Goal: Information Seeking & Learning: Learn about a topic

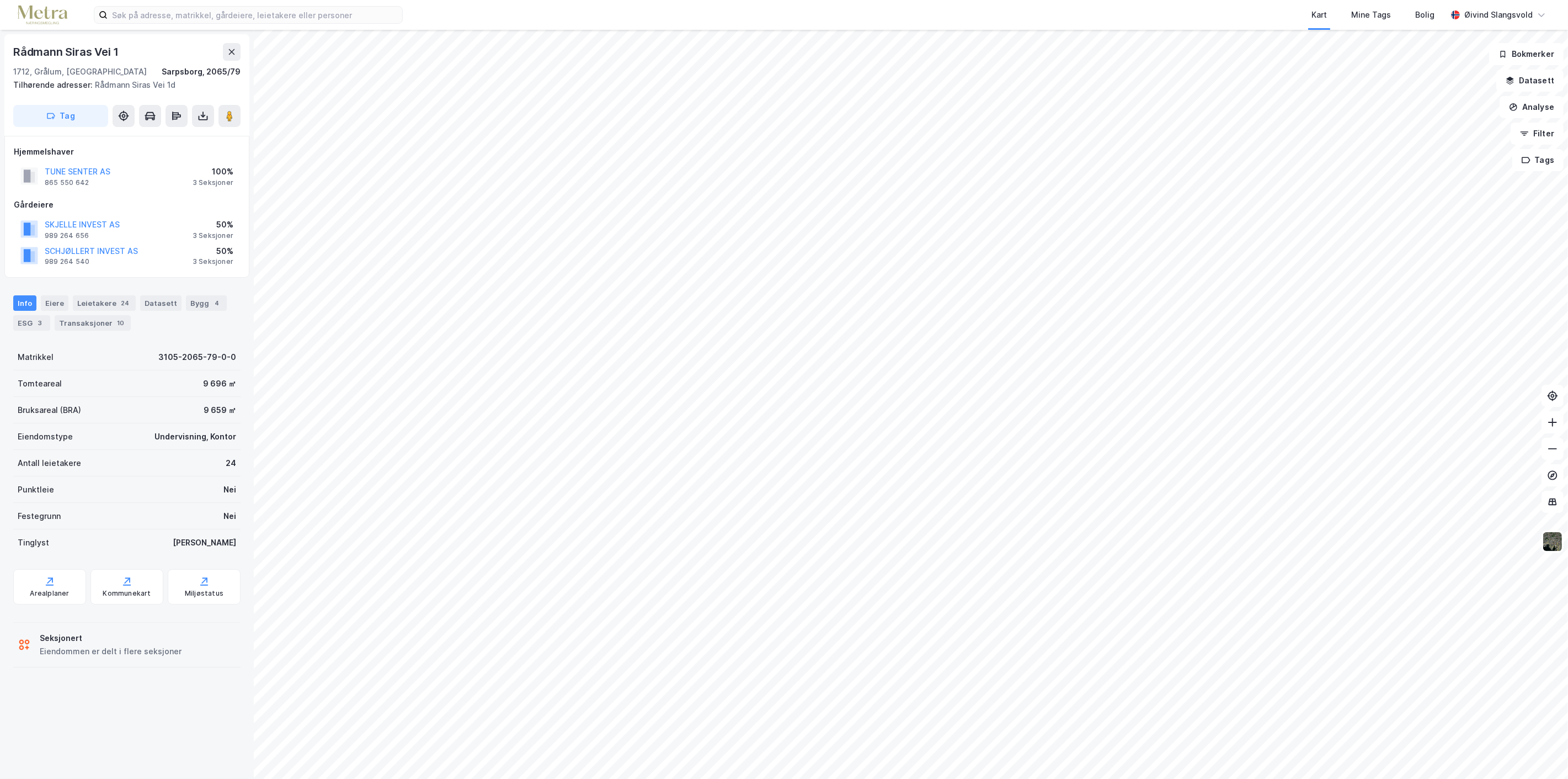
click at [1567, 757] on html "Kart Mine Tags Bolig [PERSON_NAME] Rådmann Siras Vei 1 1712, Grålum, [GEOGRAPHI…" at bounding box center [784, 390] width 1568 height 779
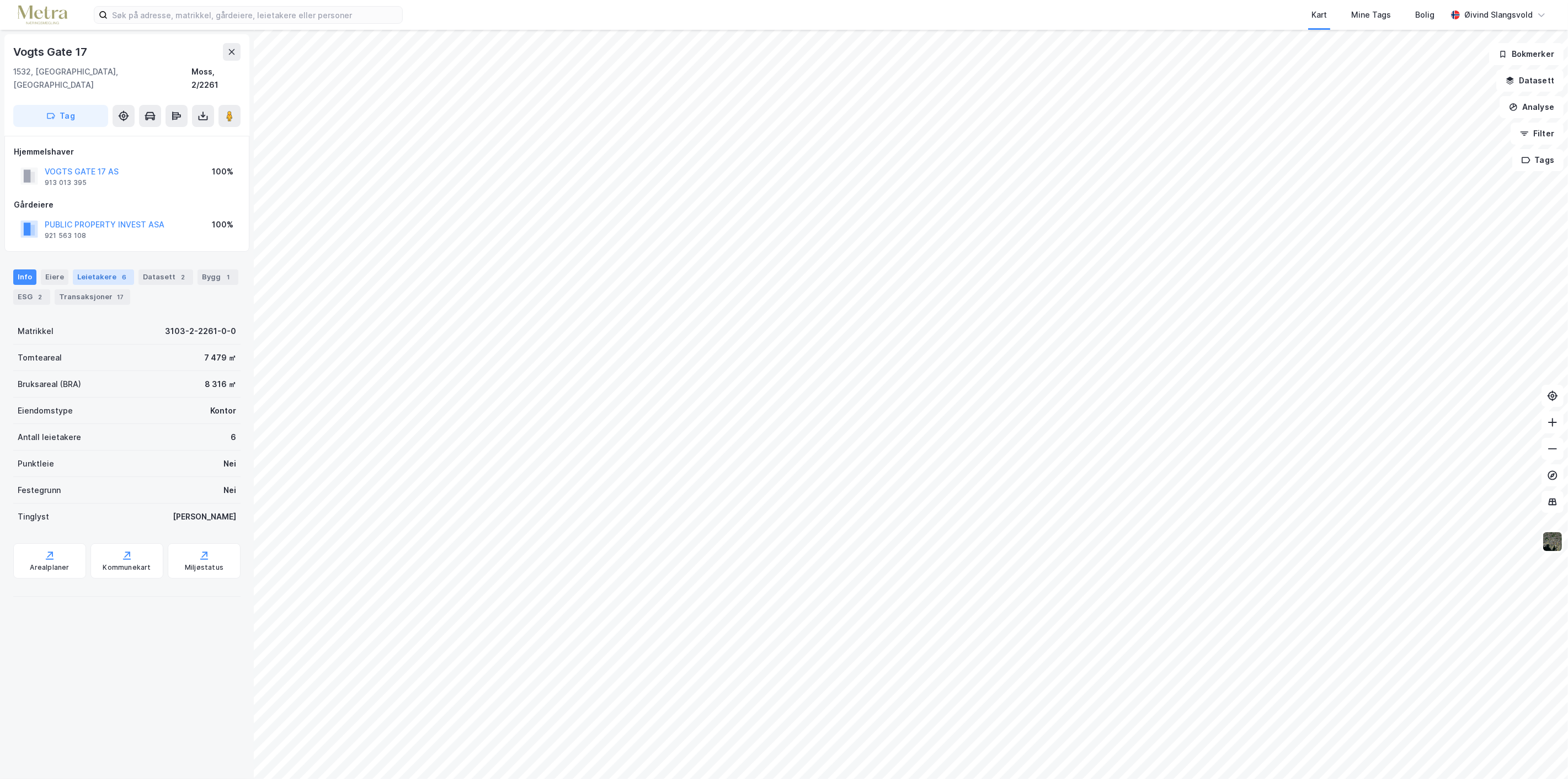
click at [103, 270] on div "Leietakere 6" at bounding box center [103, 277] width 61 height 16
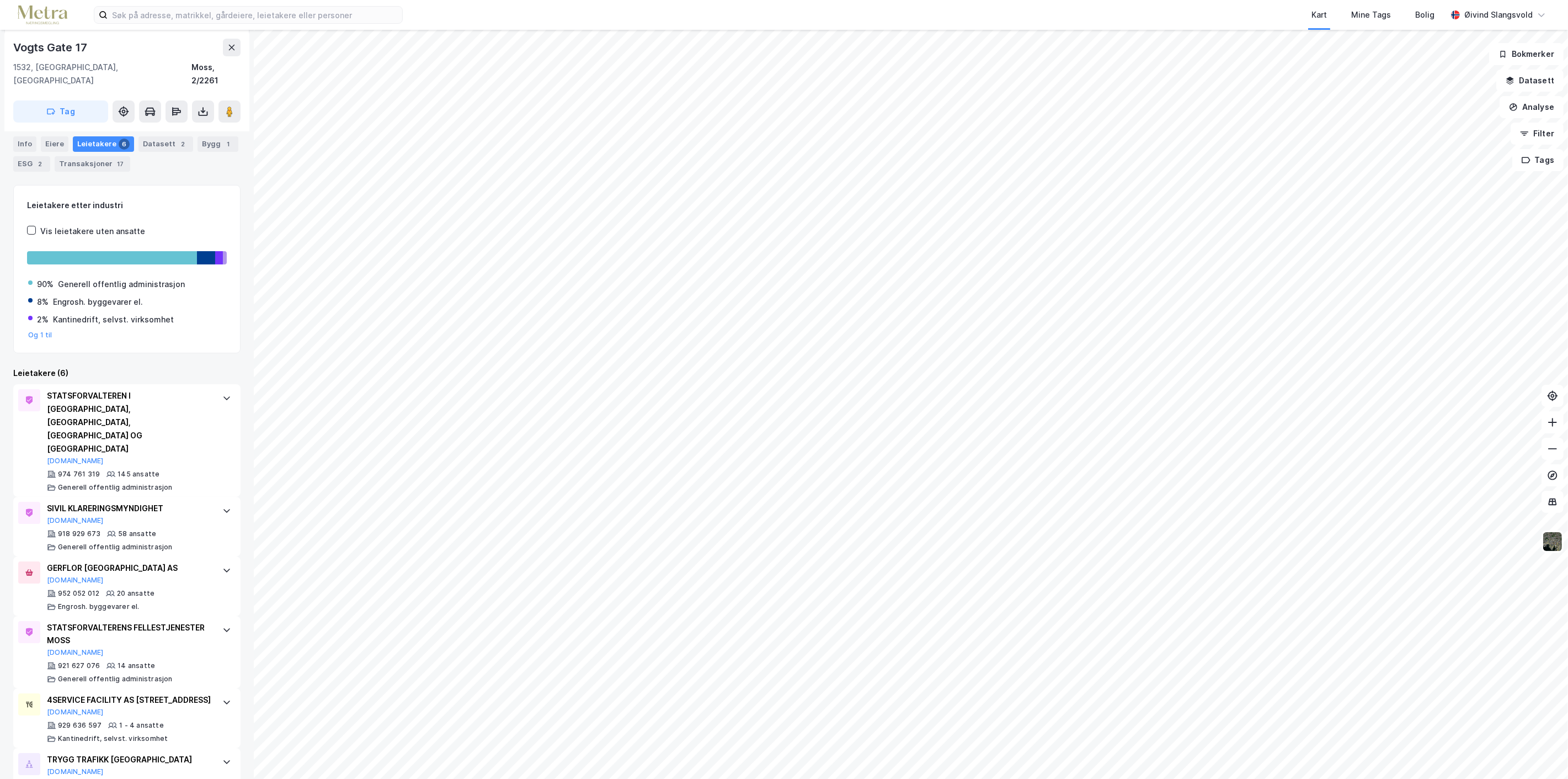
scroll to position [136, 0]
